Goal: Check status

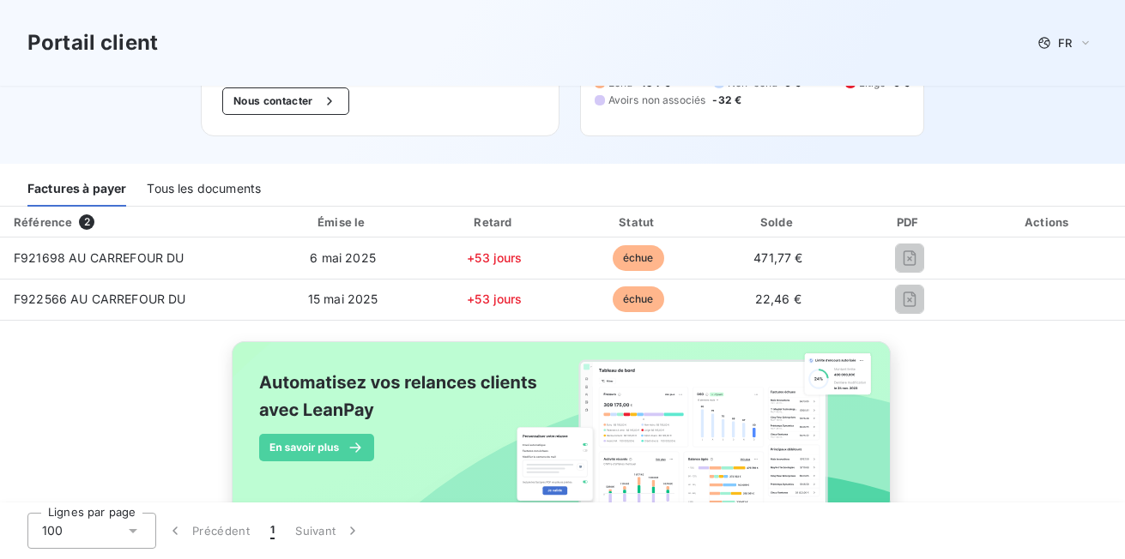
scroll to position [199, 0]
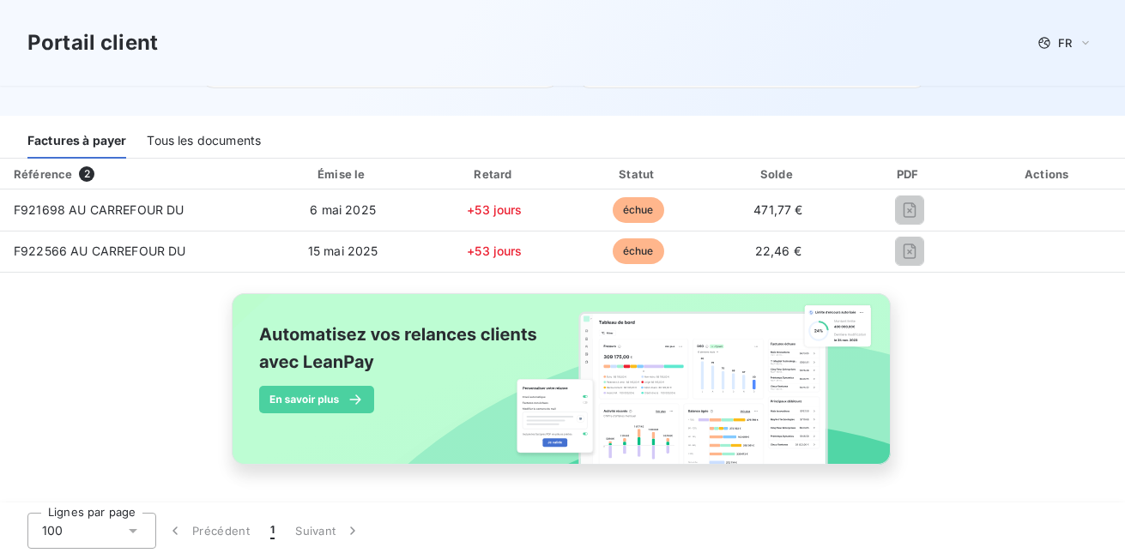
drag, startPoint x: 591, startPoint y: 232, endPoint x: 600, endPoint y: 222, distance: 12.8
click at [593, 230] on tbody "F921698 AU CARREFOUR DU [DATE] +53 jours échue 471,77 € F922566 AU CARREFOUR DU…" at bounding box center [562, 231] width 1125 height 82
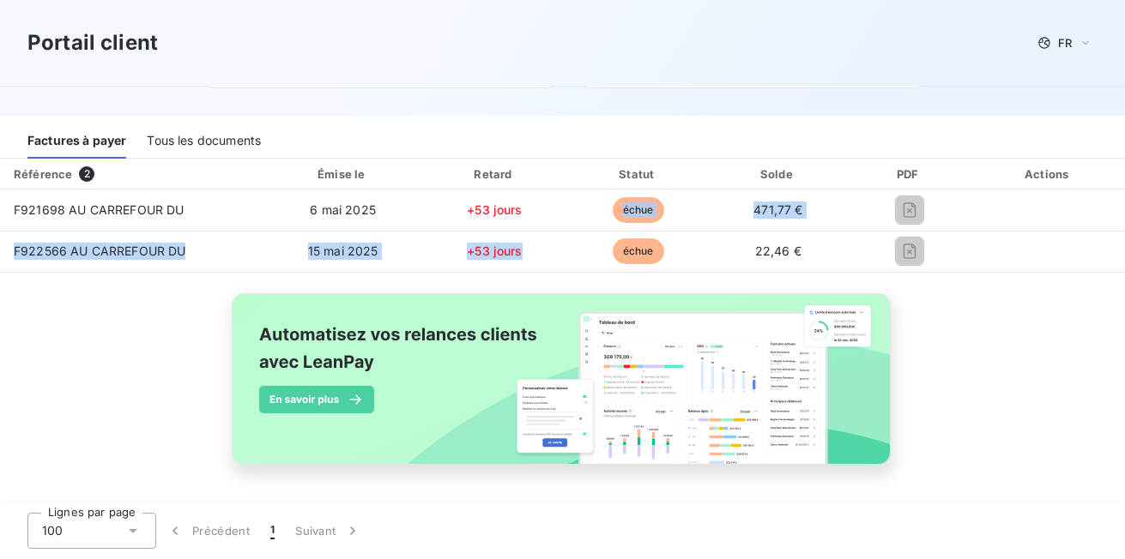
click at [709, 210] on td "471,77 €" at bounding box center [778, 210] width 138 height 41
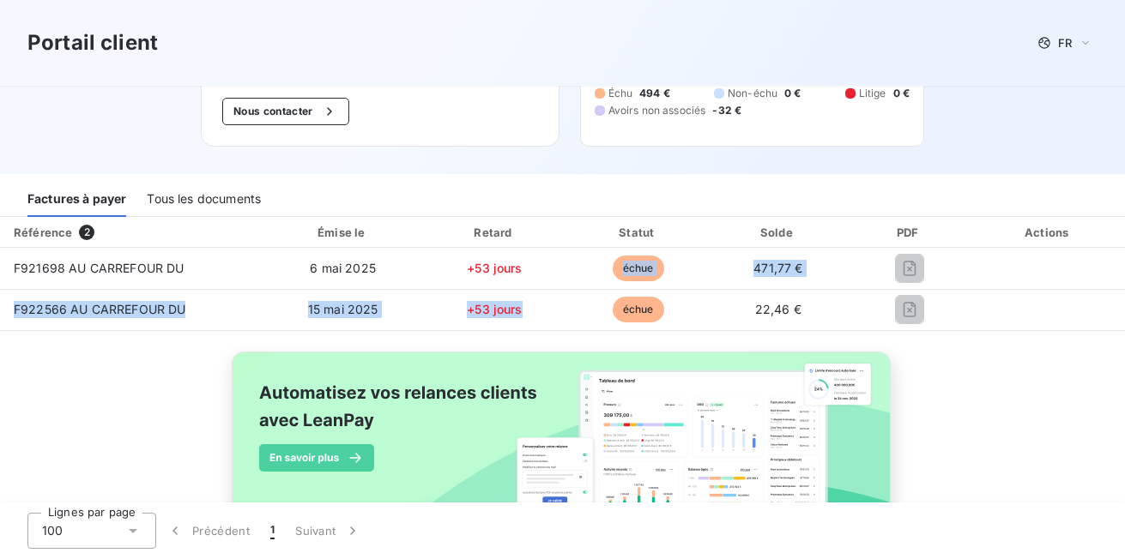
scroll to position [27, 0]
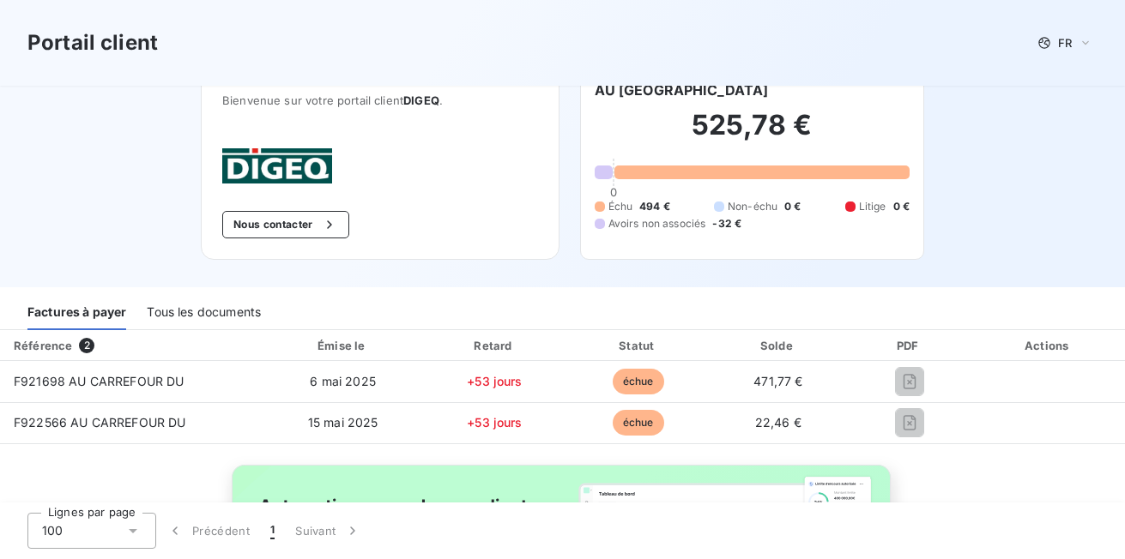
click at [147, 385] on span "F921698 AU CARREFOUR DU" at bounding box center [99, 381] width 170 height 15
click at [147, 386] on span "F921698 AU CARREFOUR DU" at bounding box center [99, 381] width 170 height 15
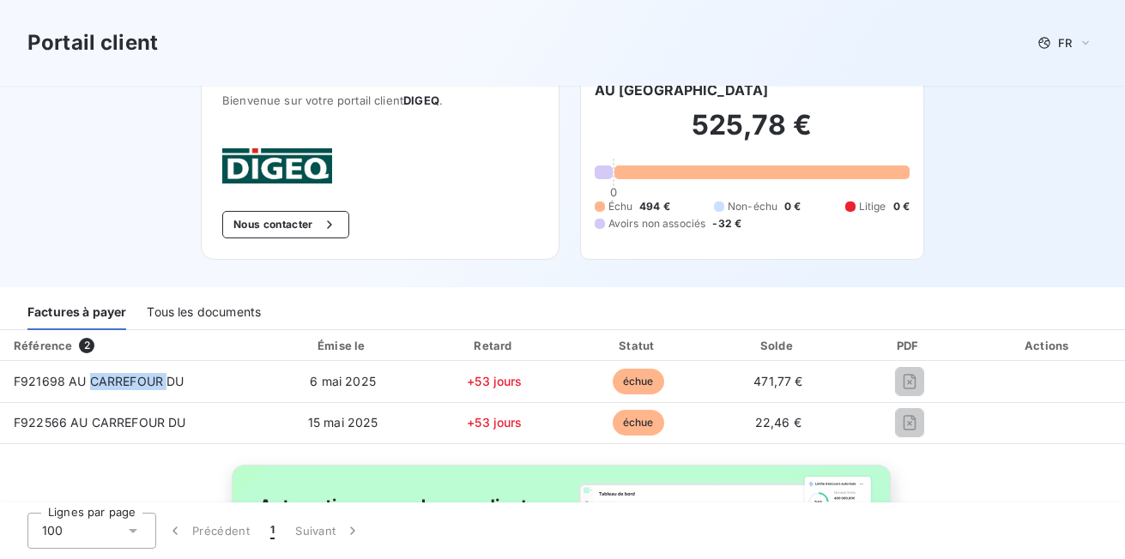
click at [130, 342] on div "Référence 2" at bounding box center [131, 345] width 257 height 17
click at [59, 348] on div "Référence" at bounding box center [43, 346] width 58 height 14
click at [57, 345] on div "Référence" at bounding box center [43, 346] width 58 height 14
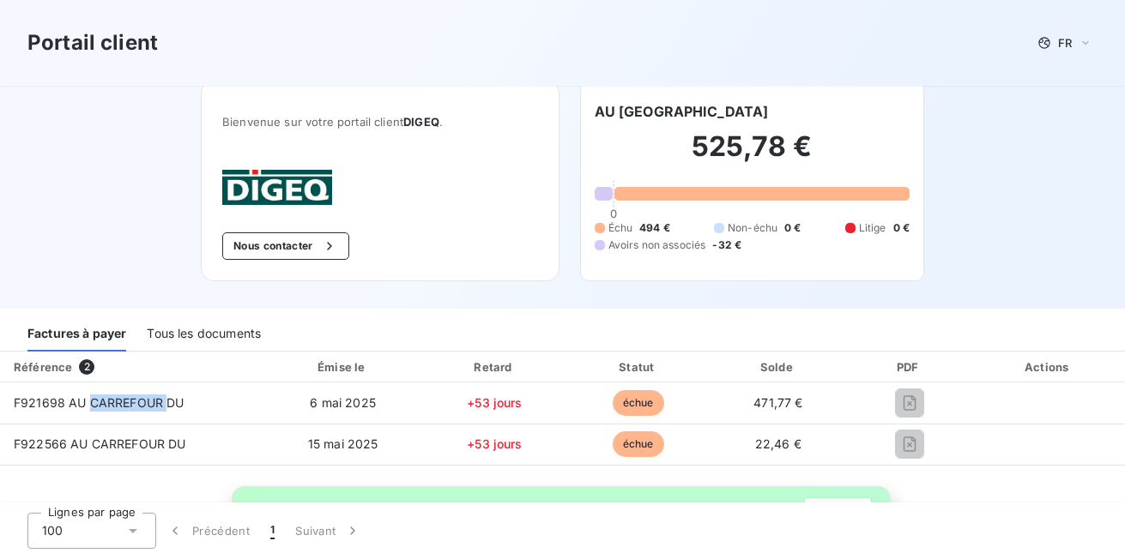
scroll to position [0, 0]
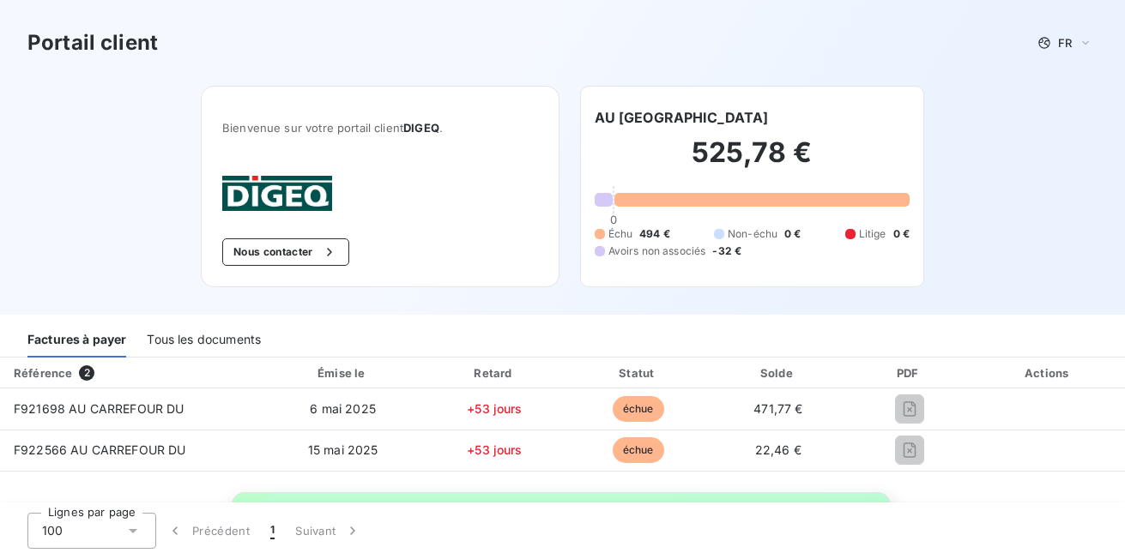
drag, startPoint x: 714, startPoint y: 269, endPoint x: 704, endPoint y: 253, distance: 19.3
click at [713, 269] on div "AU CARREFOUR DU CENTRE 525,78 € 0 Échu 494 € Non-échu 0 € Litige 0 € Avoirs non…" at bounding box center [752, 187] width 345 height 202
click at [704, 253] on div "Avoirs non associés -32 €" at bounding box center [669, 251] width 148 height 15
click at [704, 248] on div "Avoirs non associés -32 €" at bounding box center [669, 251] width 148 height 15
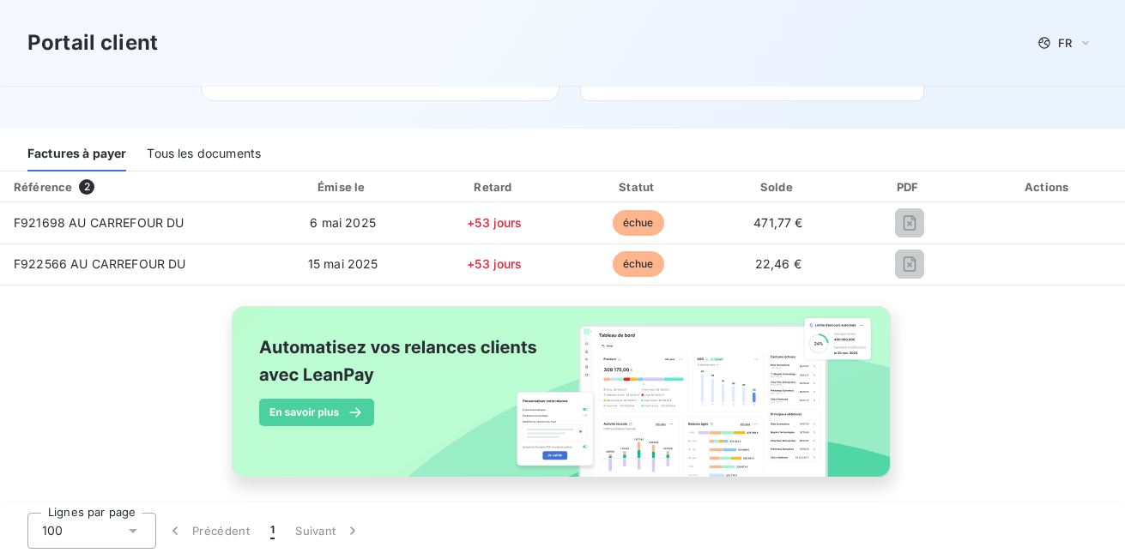
scroll to position [199, 0]
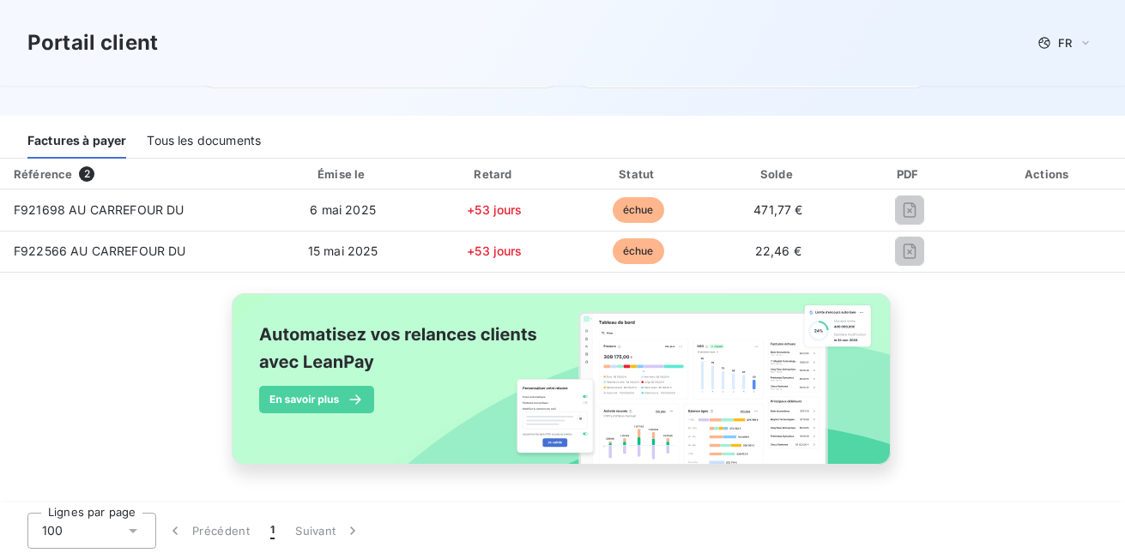
click at [546, 422] on img at bounding box center [562, 388] width 693 height 211
